Goal: Find specific page/section: Find specific page/section

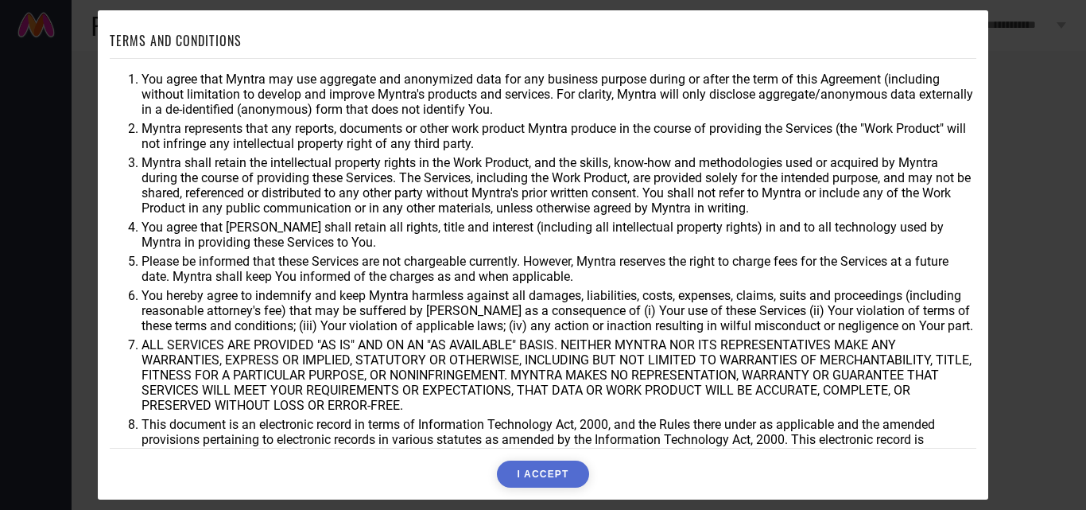
scroll to position [42, 0]
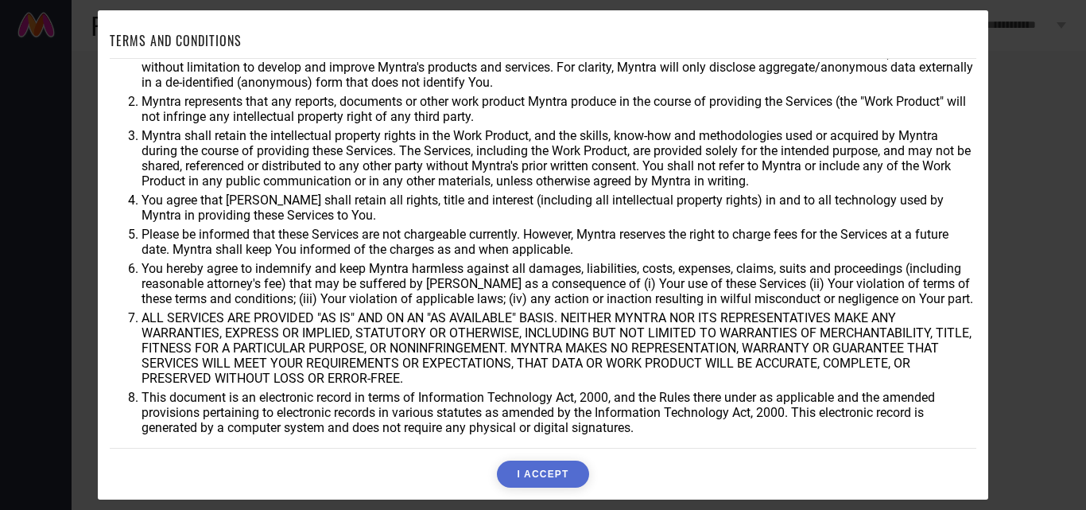
click at [571, 479] on button "I ACCEPT" at bounding box center [542, 473] width 91 height 27
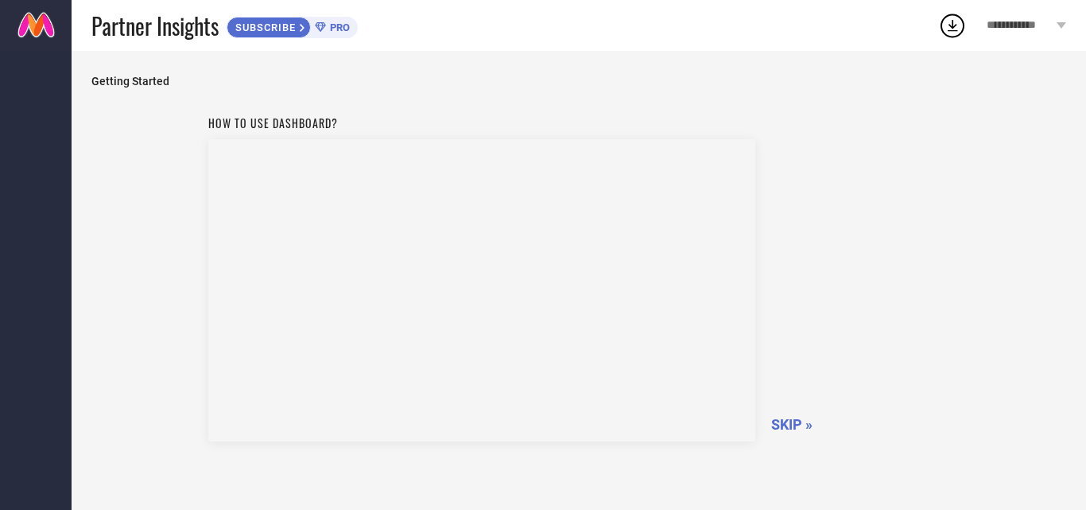
click at [782, 420] on span "SKIP »" at bounding box center [791, 424] width 41 height 17
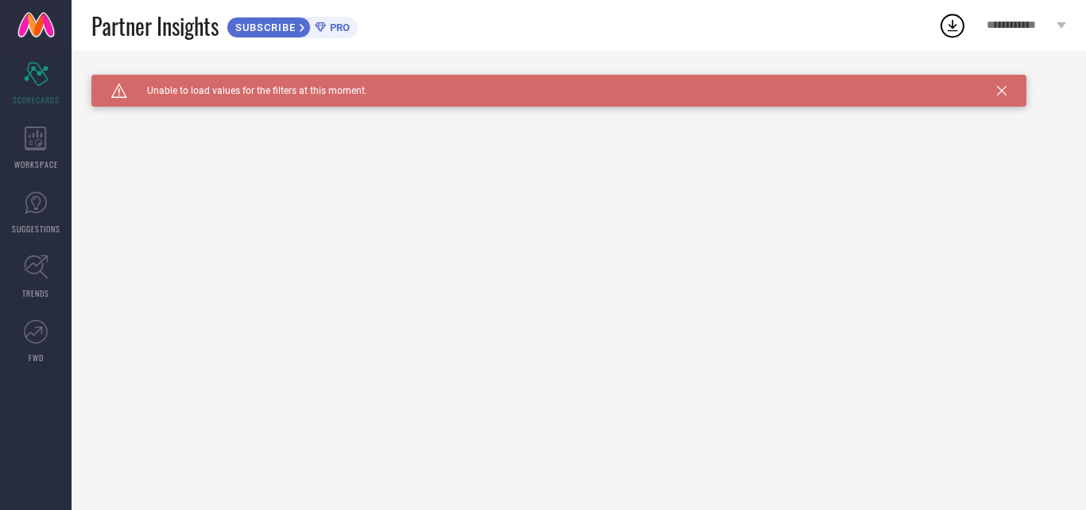
click at [1001, 91] on icon at bounding box center [1002, 91] width 10 height 10
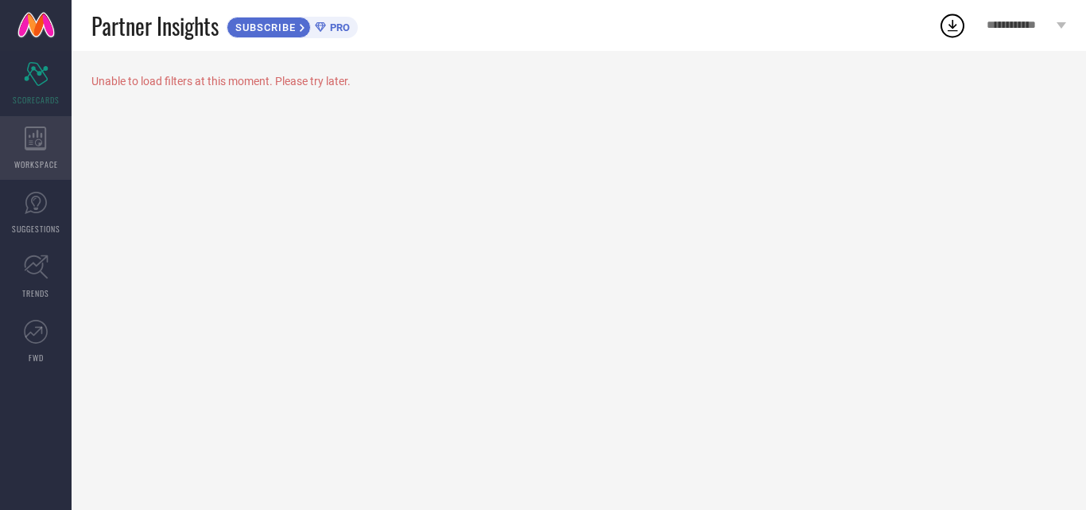
click at [41, 160] on span "WORKSPACE" at bounding box center [36, 164] width 44 height 12
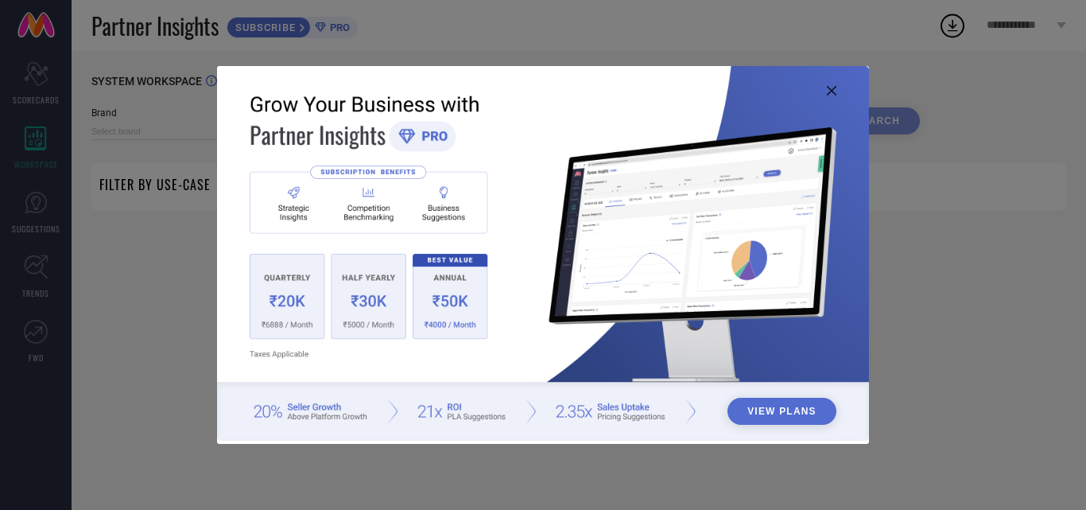
type input "1 STOP FASHION"
type input "All"
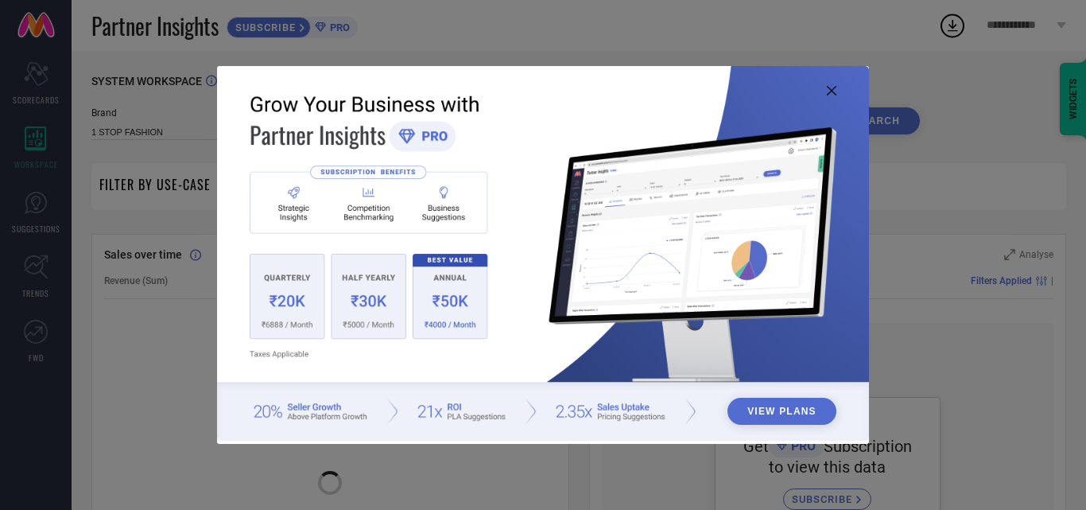
click at [829, 91] on icon at bounding box center [832, 91] width 10 height 10
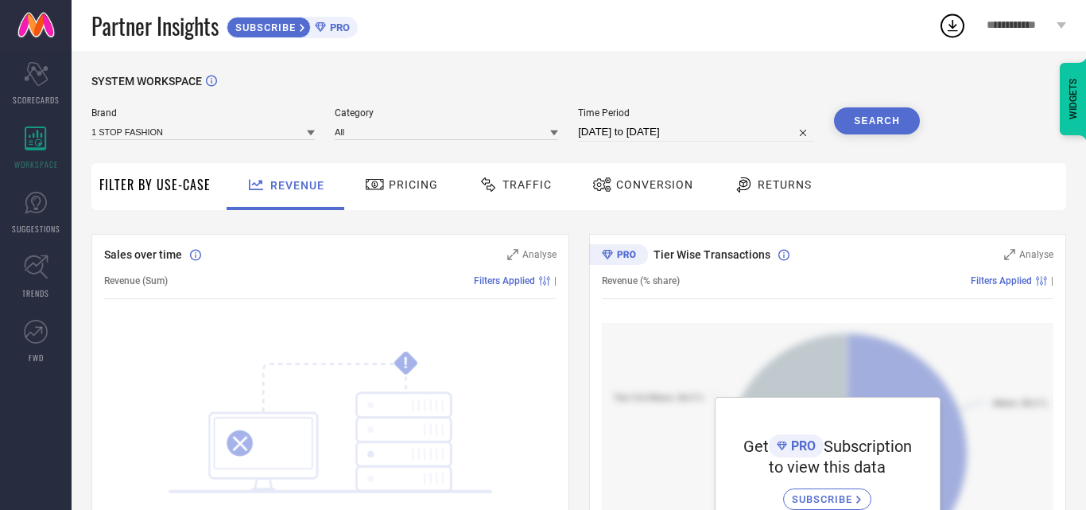
click at [384, 190] on div at bounding box center [377, 184] width 24 height 19
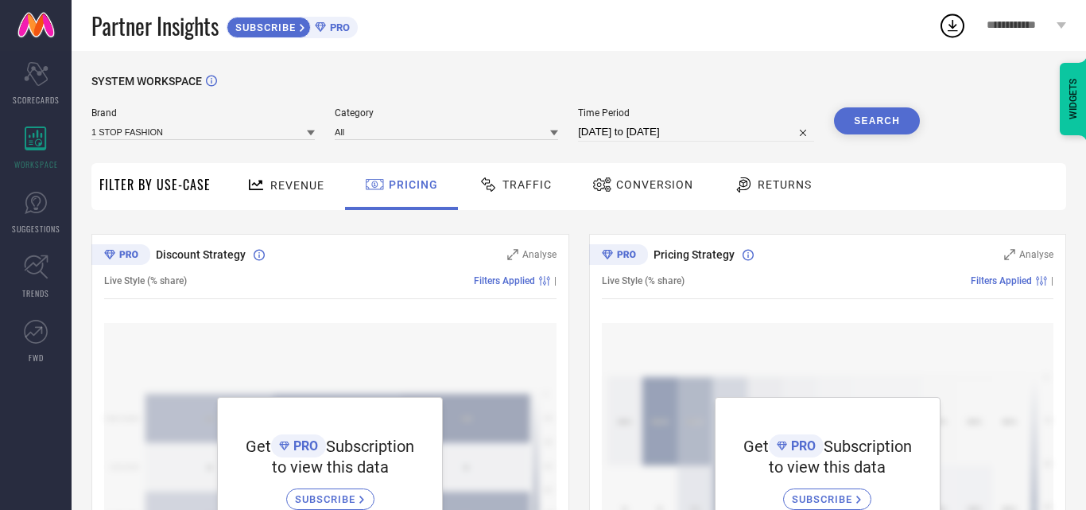
click at [322, 30] on icon at bounding box center [320, 27] width 10 height 10
click at [294, 196] on div "Revenue" at bounding box center [285, 185] width 86 height 28
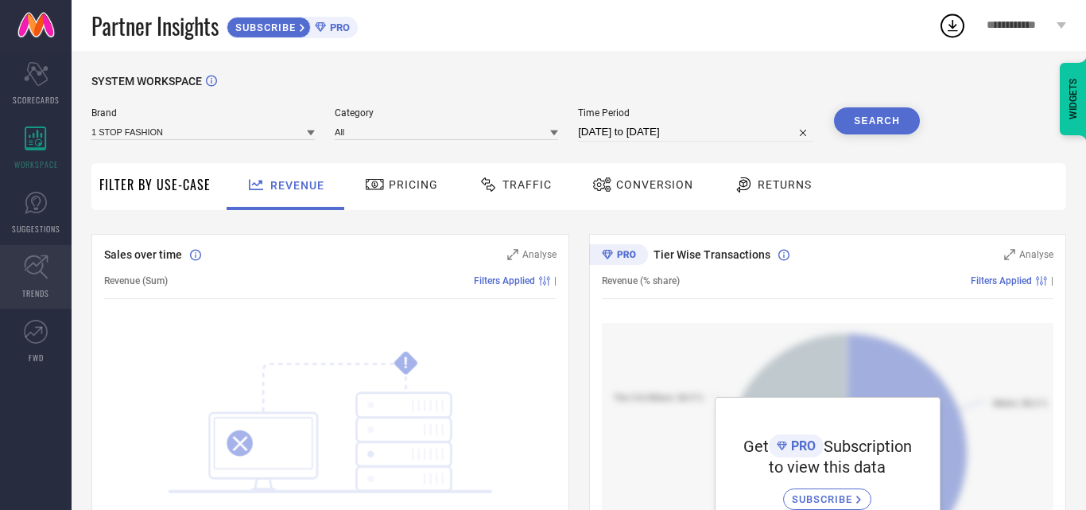
click at [41, 264] on icon at bounding box center [36, 266] width 25 height 25
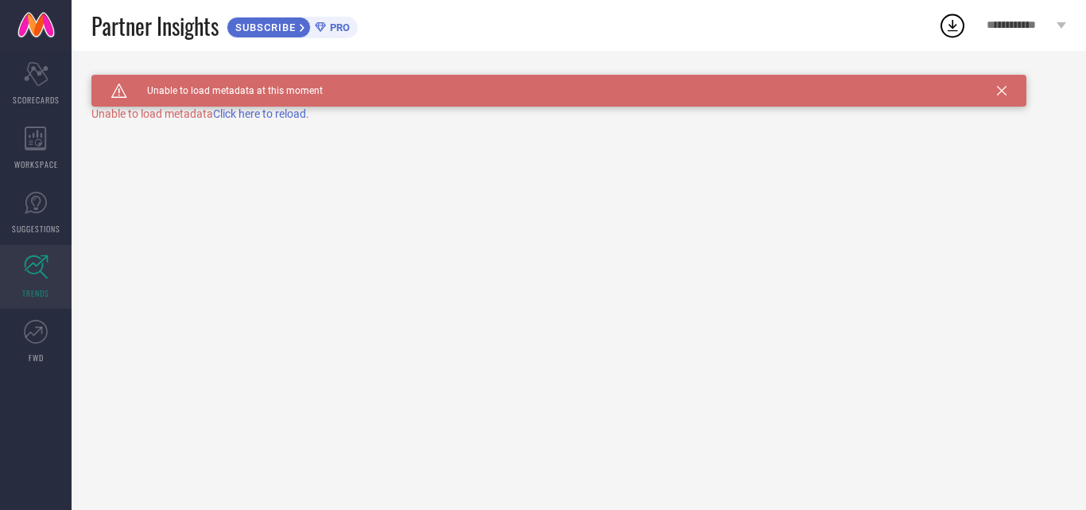
click at [235, 114] on span "Click here to reload." at bounding box center [261, 113] width 96 height 13
click at [1026, 86] on div "TRENDS" at bounding box center [578, 91] width 975 height 33
click at [1002, 90] on icon at bounding box center [1002, 91] width 10 height 10
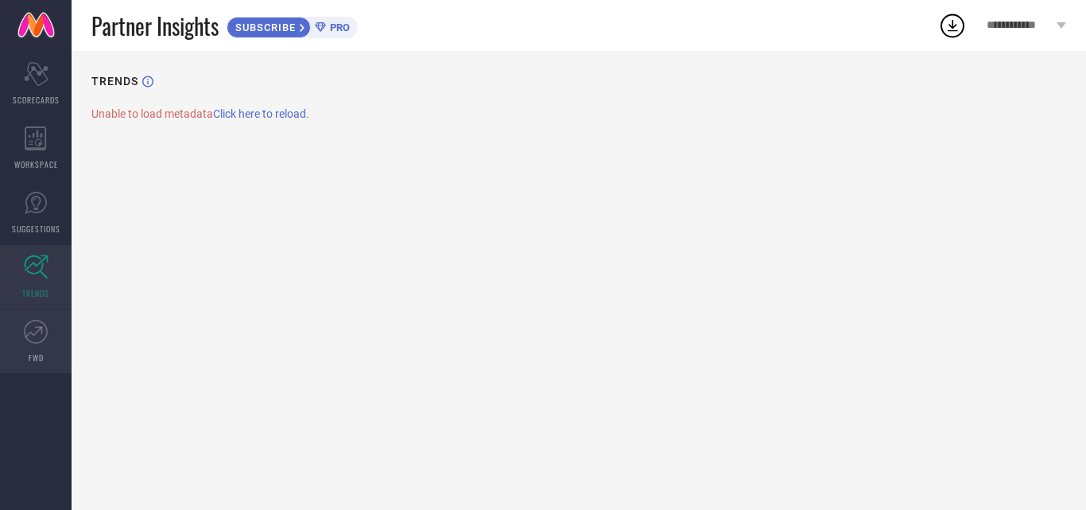
click at [37, 335] on icon at bounding box center [36, 332] width 24 height 24
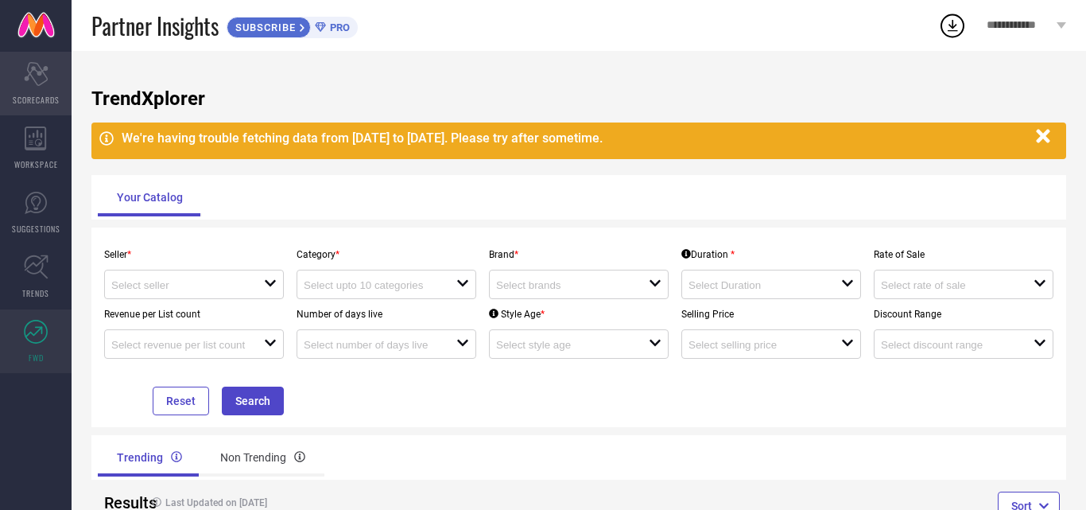
click at [49, 87] on div "Scorecard SCORECARDS" at bounding box center [36, 84] width 72 height 64
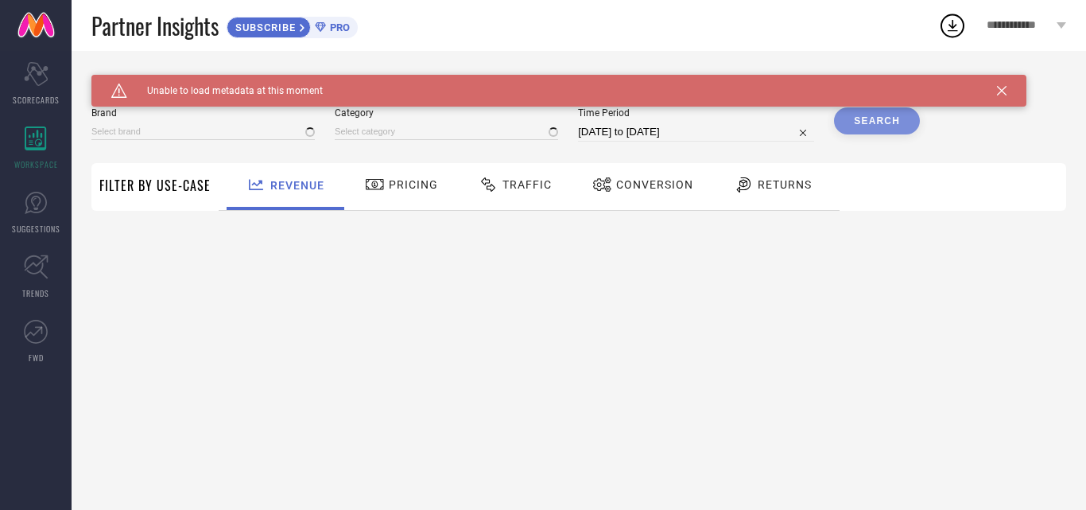
type input "1 STOP FASHION"
type input "All"
